Goal: Task Accomplishment & Management: Use online tool/utility

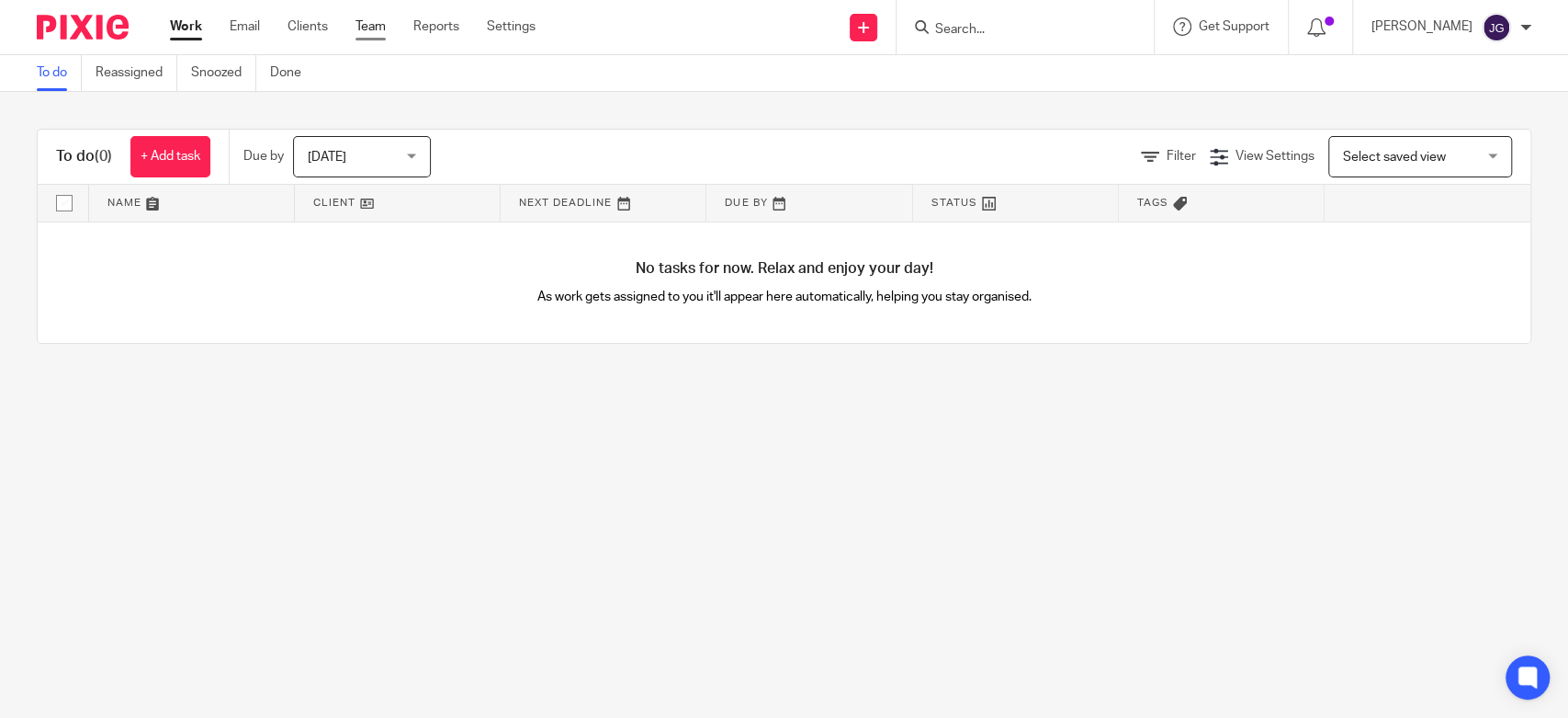
click at [375, 22] on link "Team" at bounding box center [370, 27] width 30 height 18
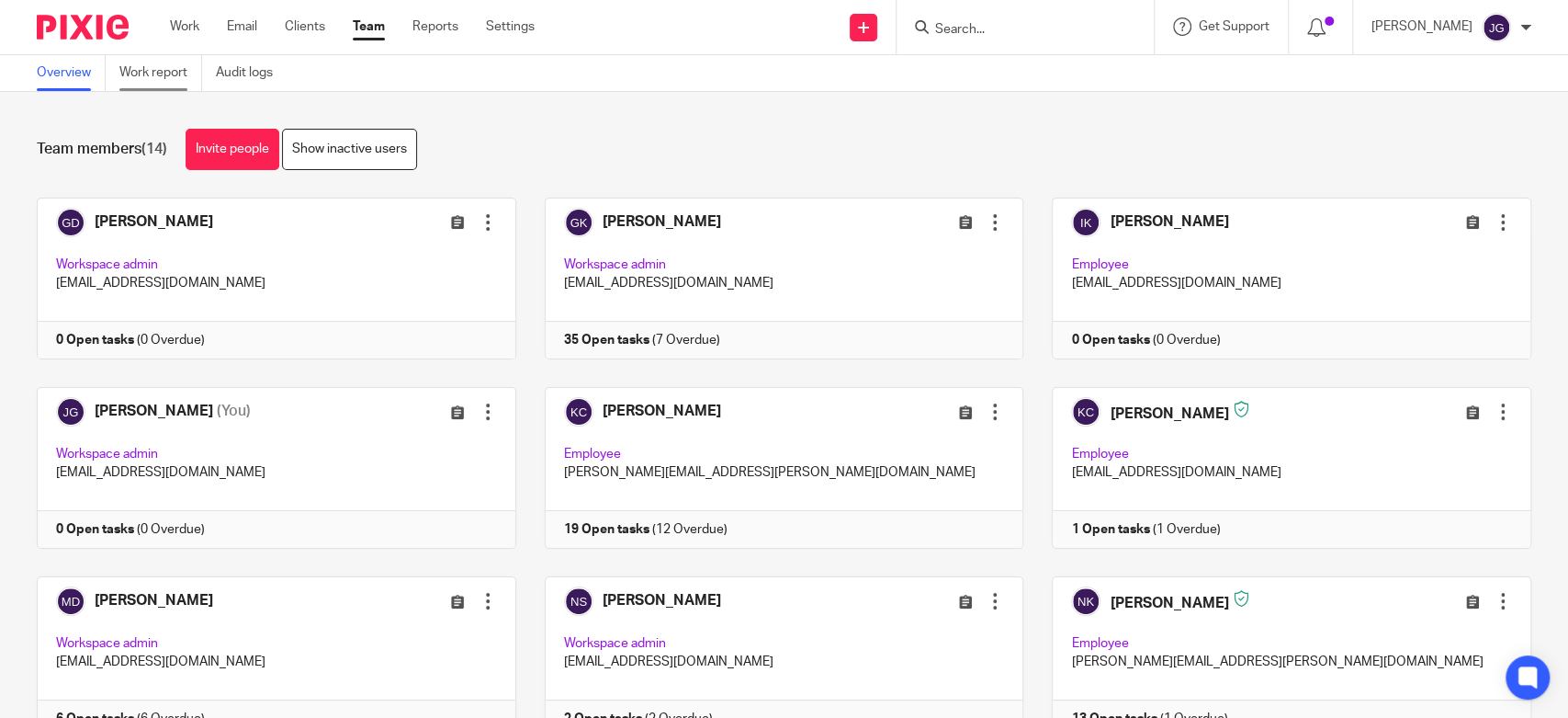
click at [161, 81] on link "Work report" at bounding box center [160, 73] width 83 height 36
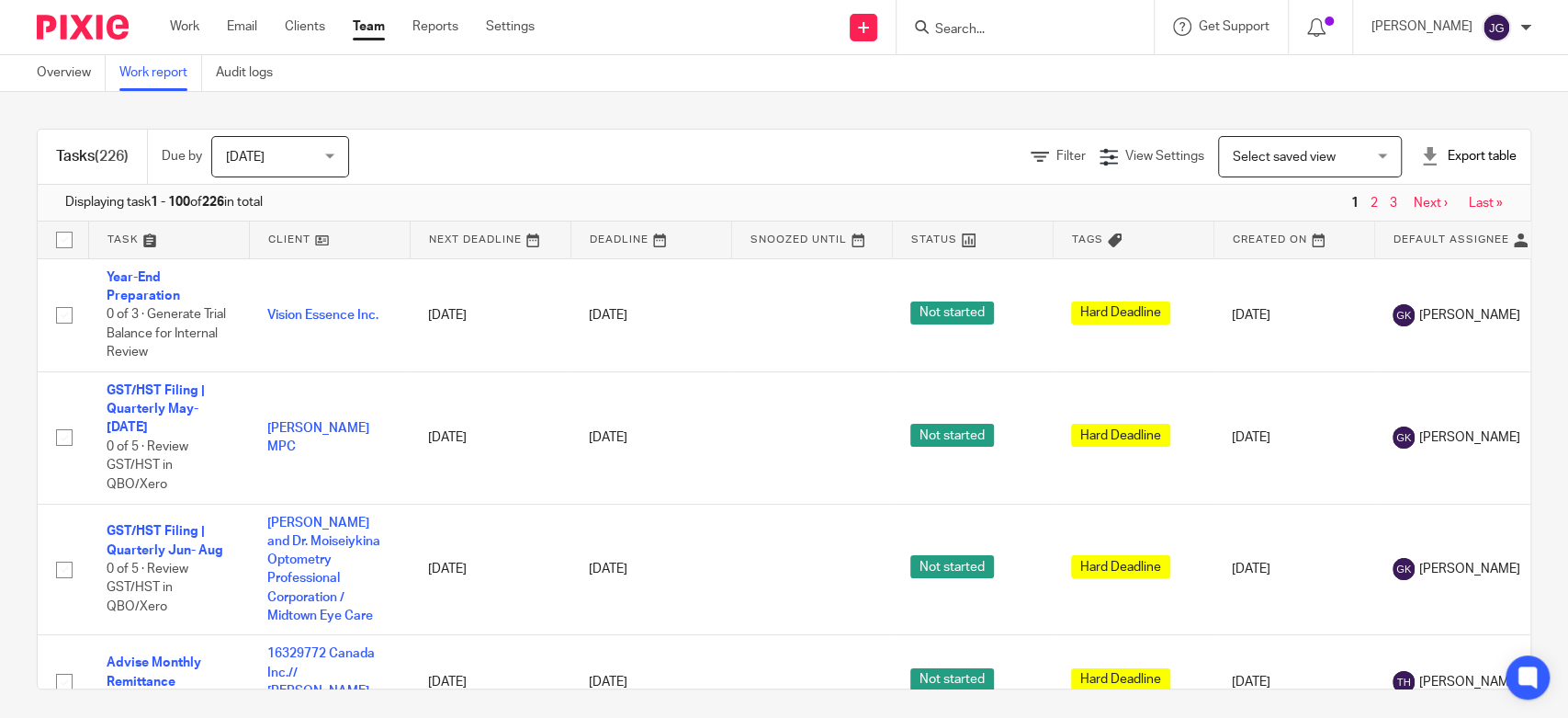
click at [336, 160] on div "Today Today" at bounding box center [280, 157] width 137 height 42
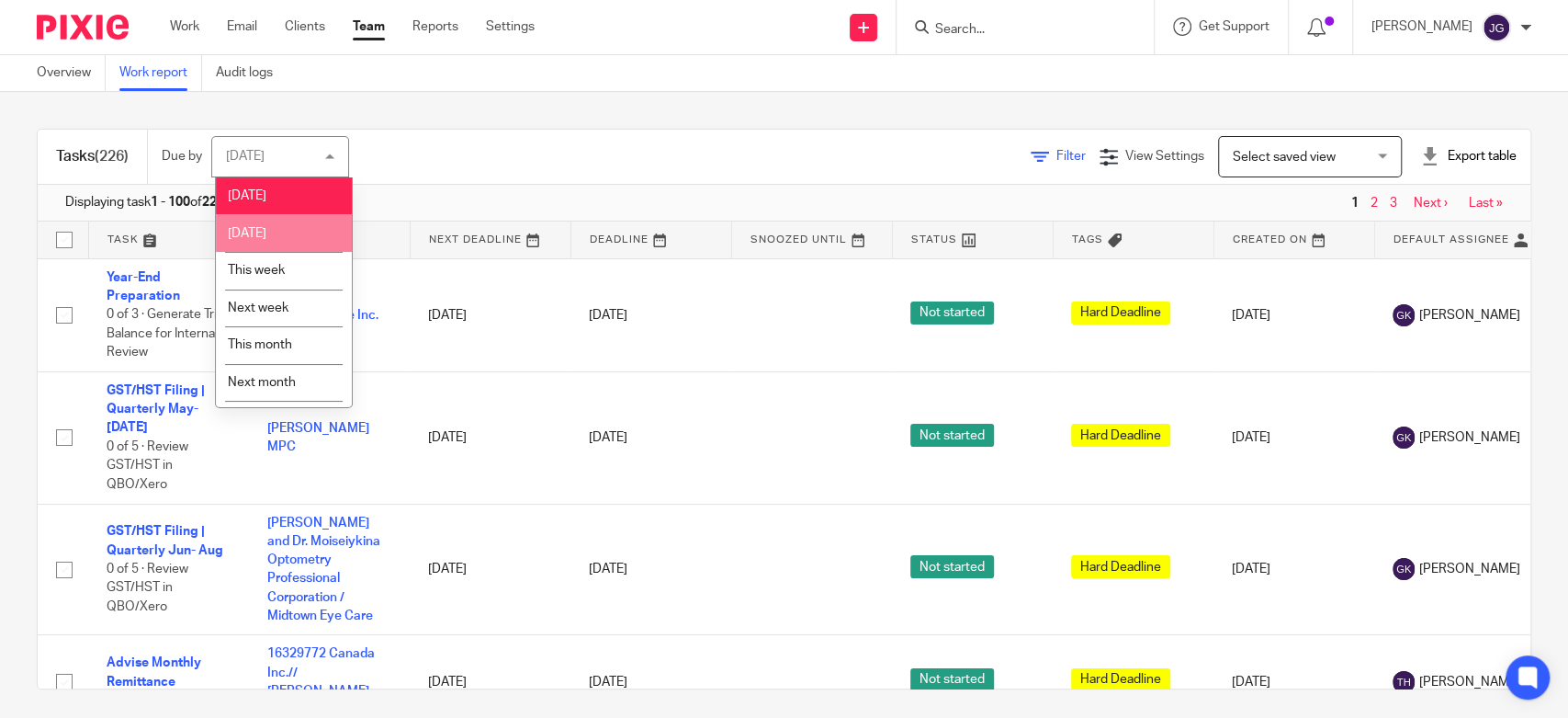
click at [1030, 164] on icon at bounding box center [1039, 157] width 18 height 18
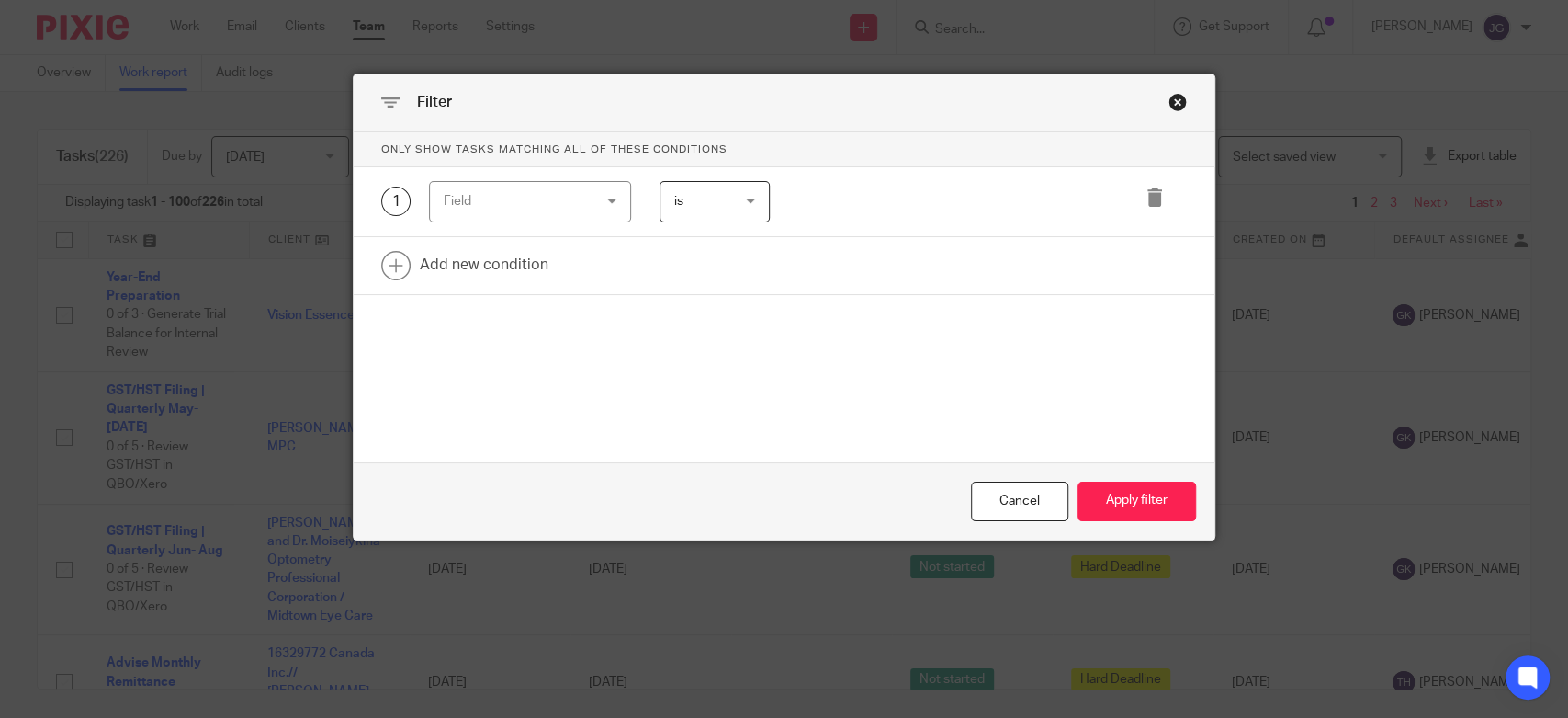
click at [593, 199] on div "Field" at bounding box center [530, 202] width 201 height 42
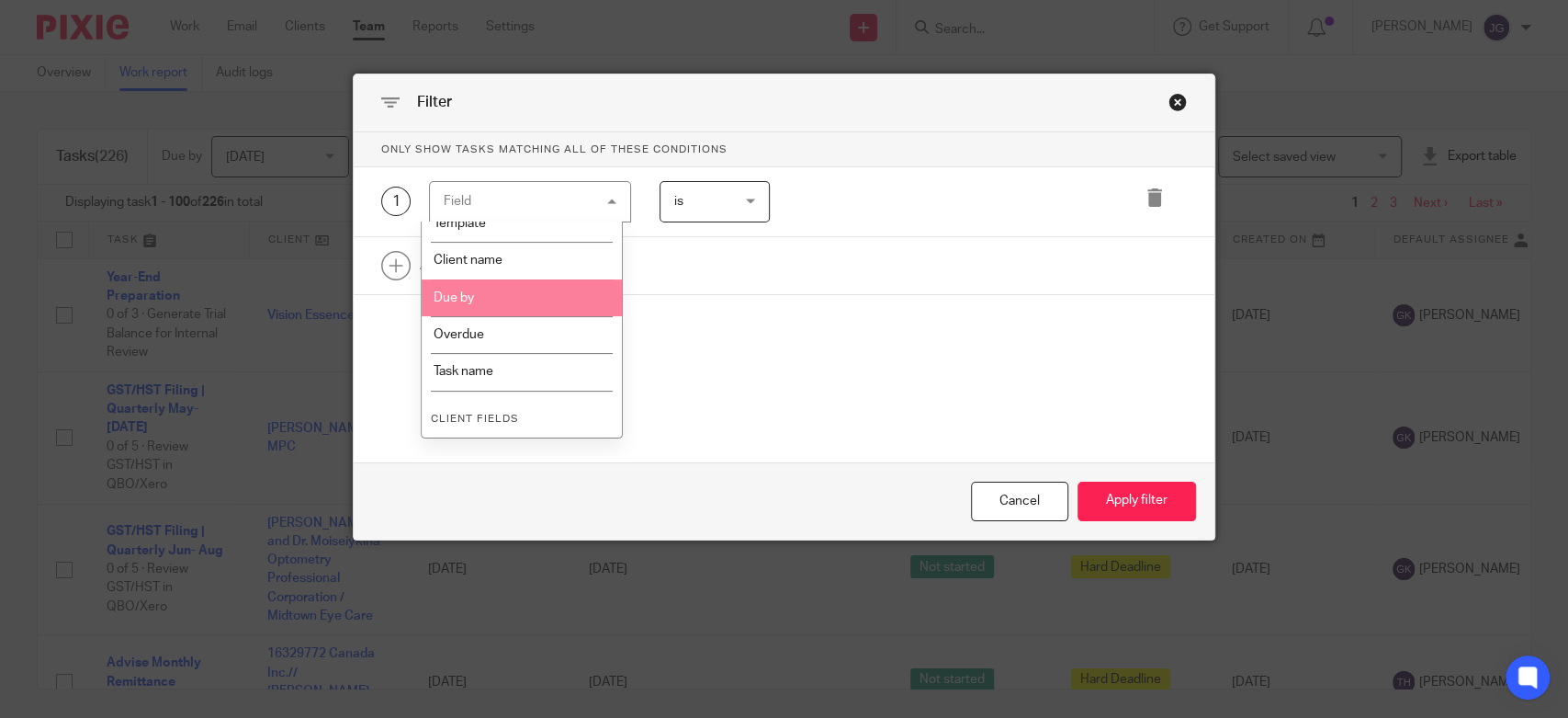
scroll to position [306, 0]
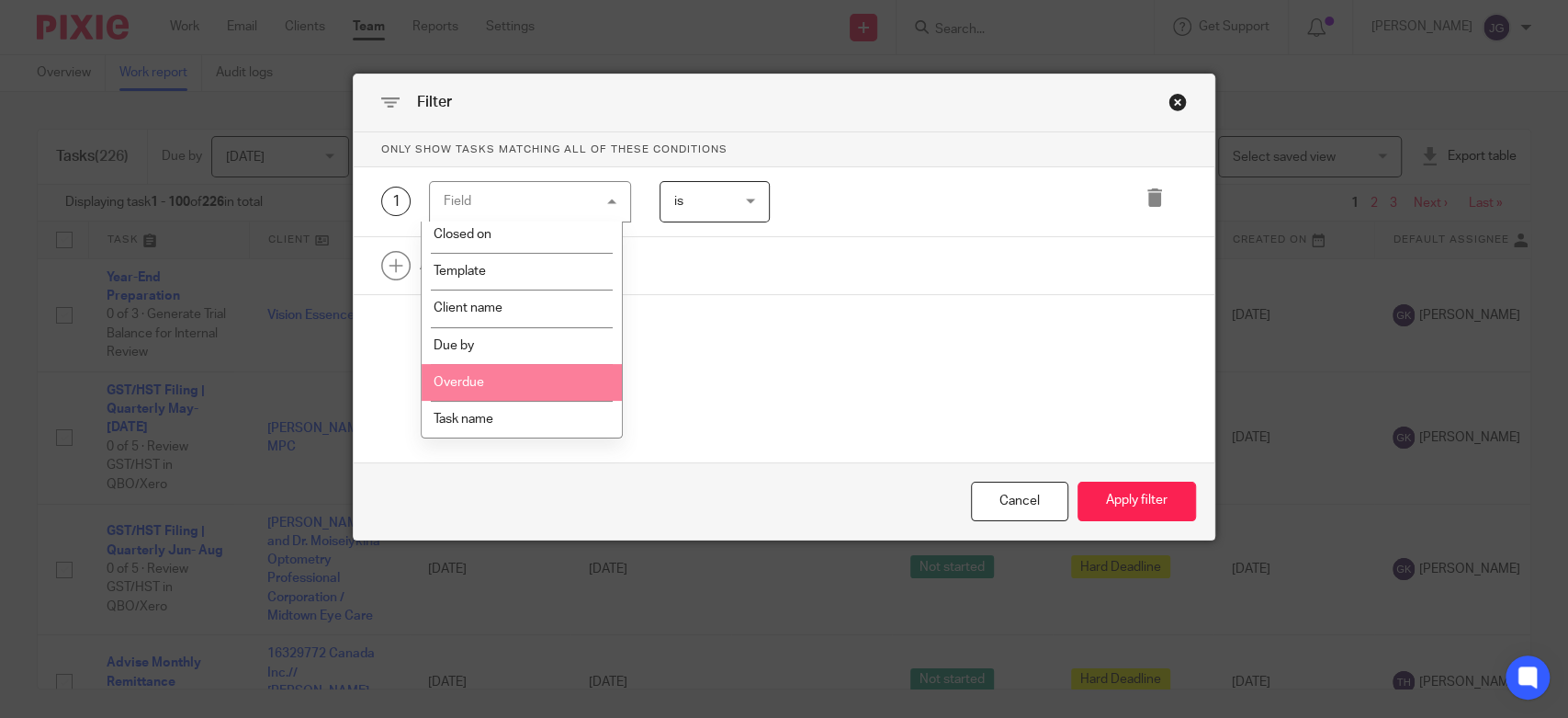
click at [543, 375] on li "Overdue" at bounding box center [522, 381] width 199 height 37
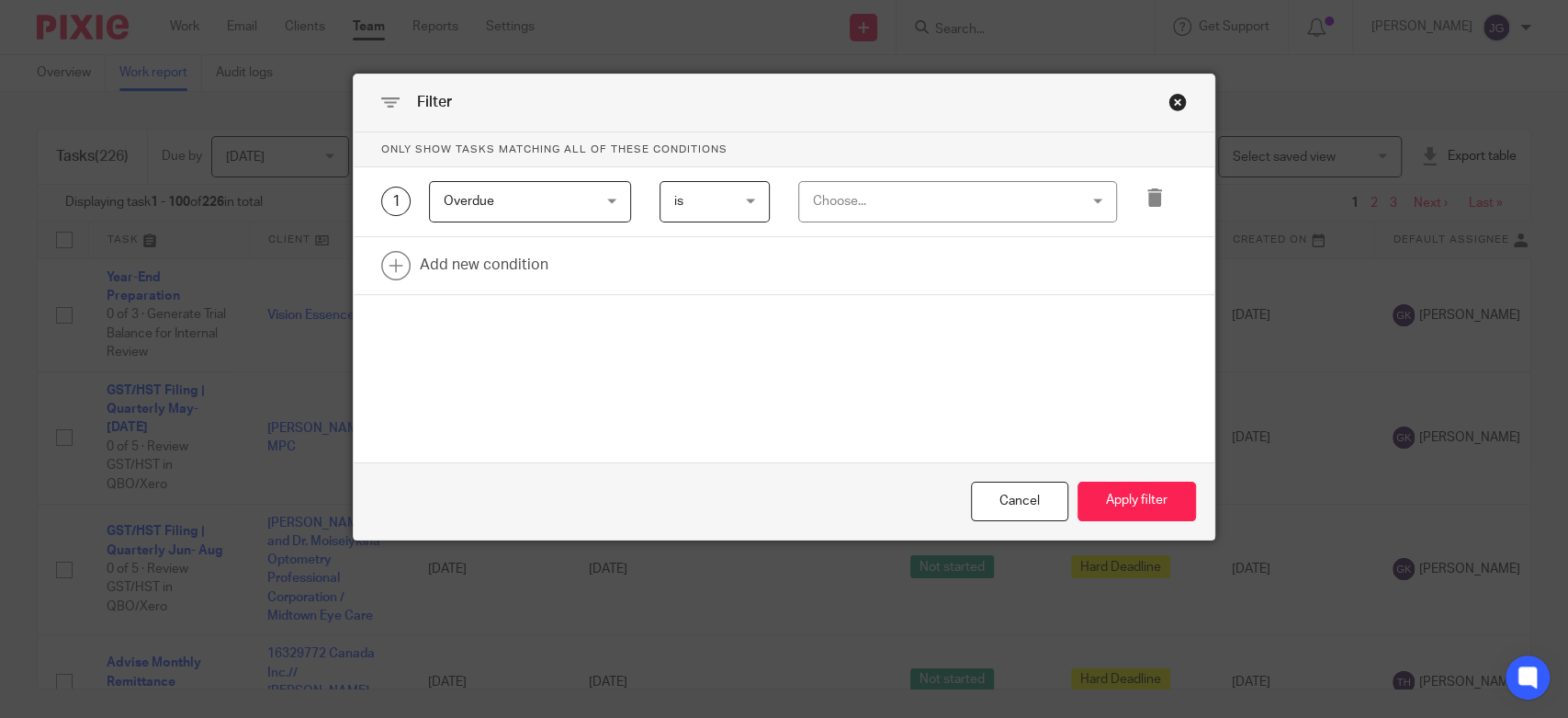
click at [844, 206] on div "Choose..." at bounding box center [935, 201] width 243 height 39
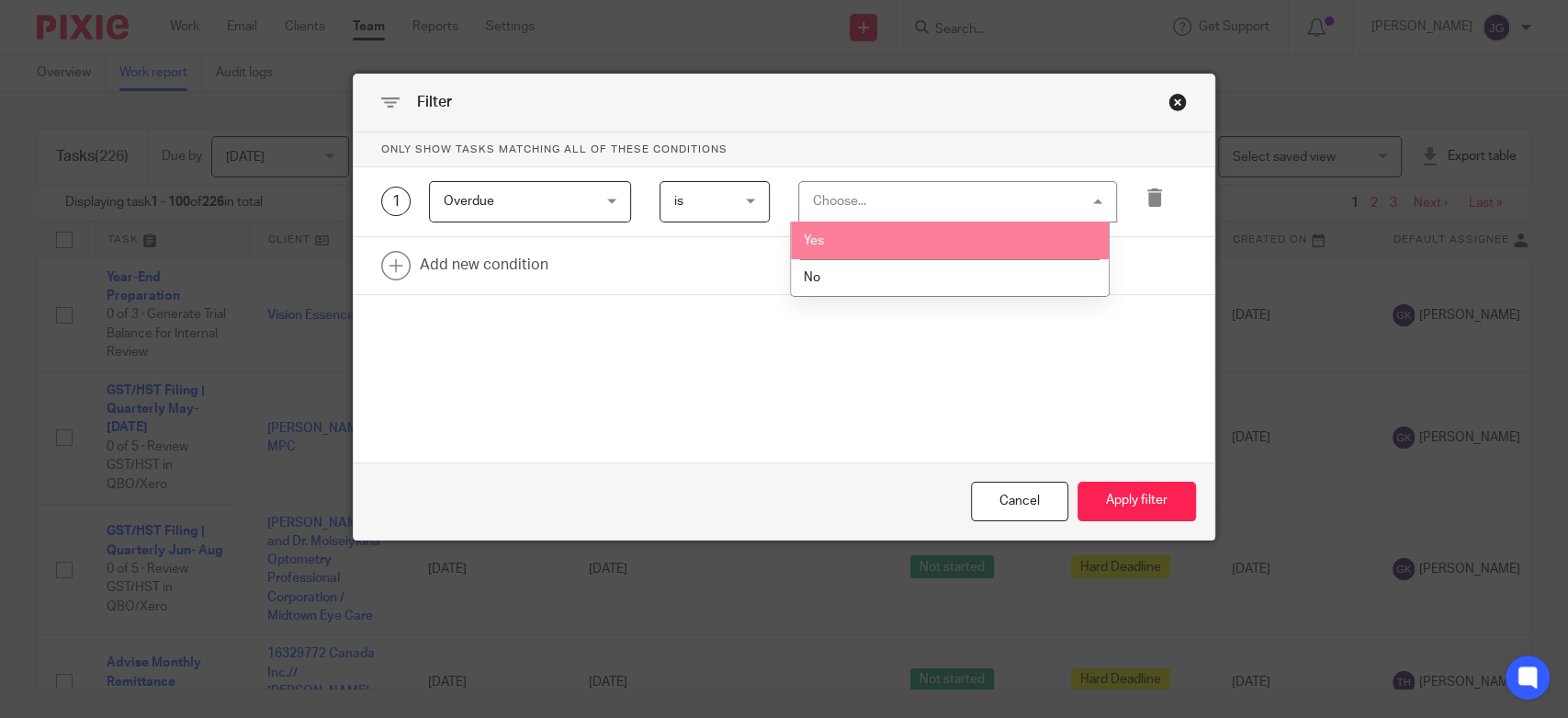
click at [832, 234] on li "Yes" at bounding box center [950, 240] width 317 height 38
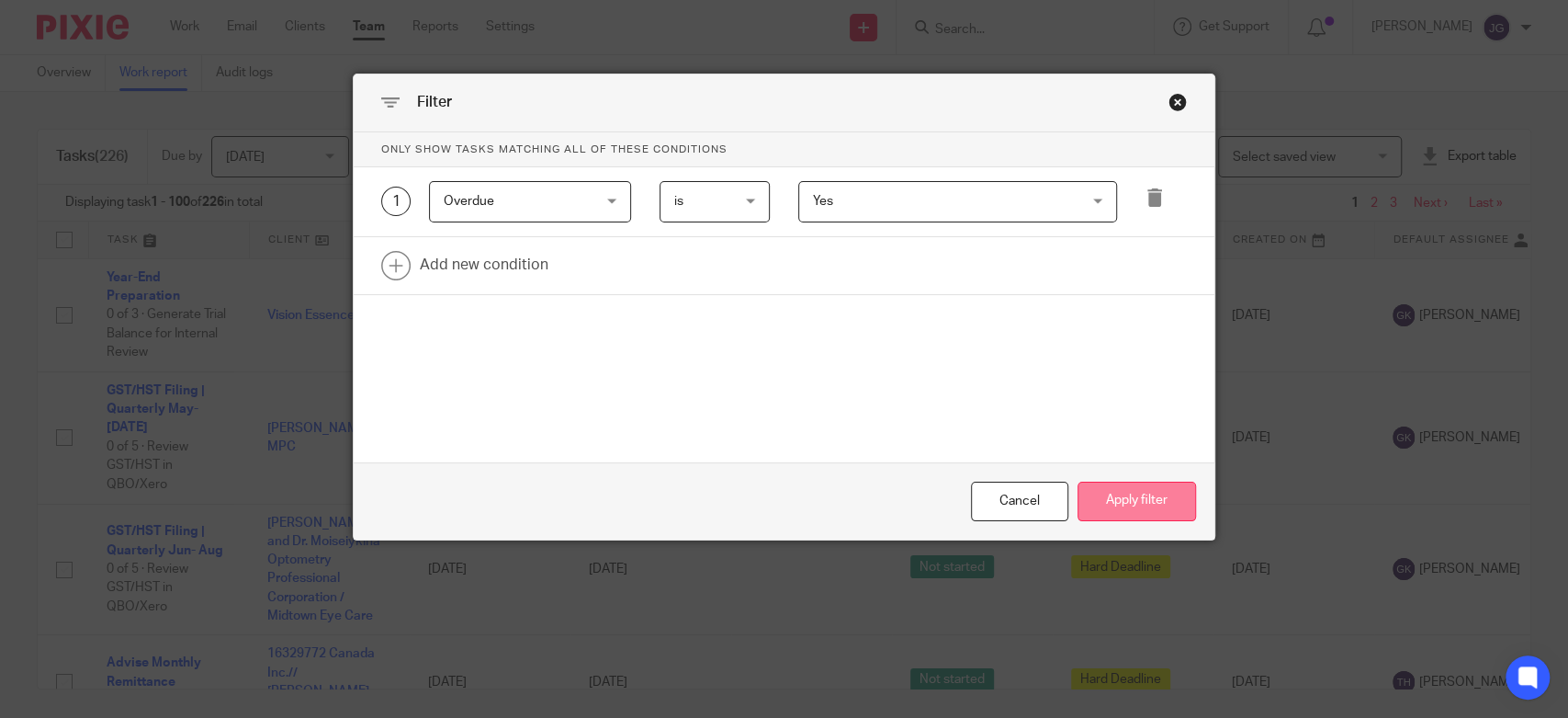
click at [1150, 501] on button "Apply filter" at bounding box center [1136, 502] width 118 height 40
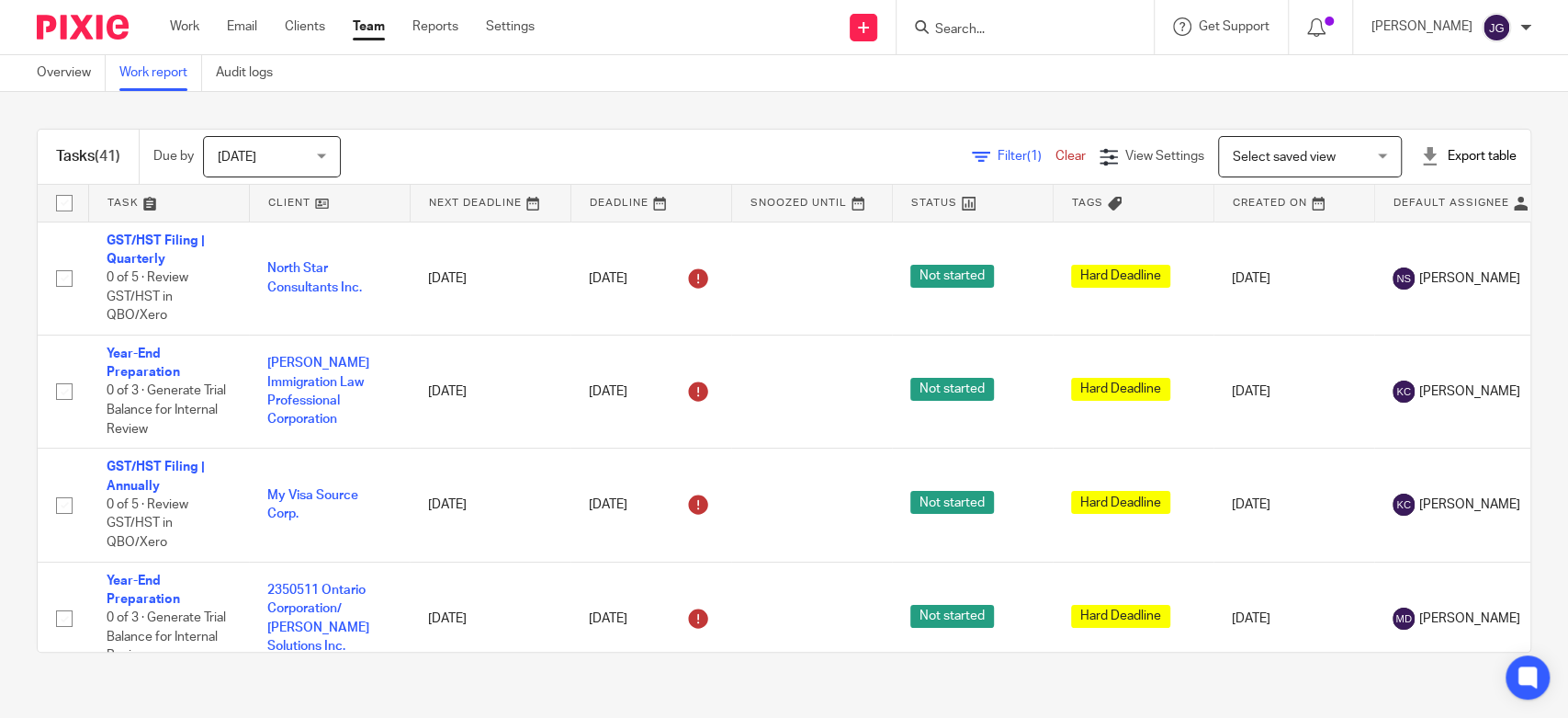
click at [1423, 156] on div "Export table" at bounding box center [1468, 156] width 97 height 18
click at [1413, 222] on link "Excel spreadsheet" at bounding box center [1417, 224] width 107 height 13
